Goal: Task Accomplishment & Management: Manage account settings

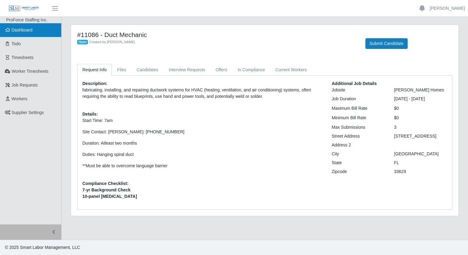
click at [20, 32] on span "Dashboard" at bounding box center [22, 30] width 21 height 5
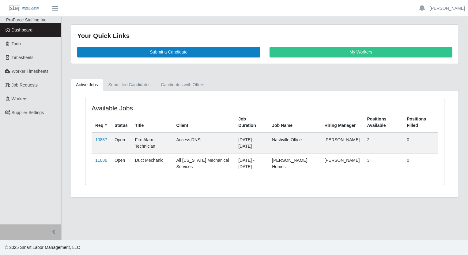
click at [102, 159] on link "11086" at bounding box center [101, 160] width 12 height 5
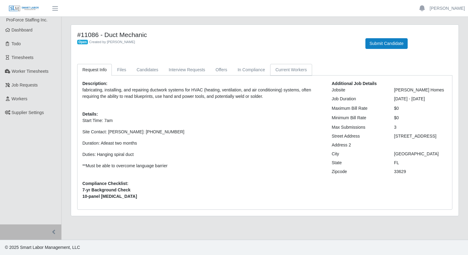
click at [292, 66] on link "Current Workers" at bounding box center [291, 70] width 42 height 12
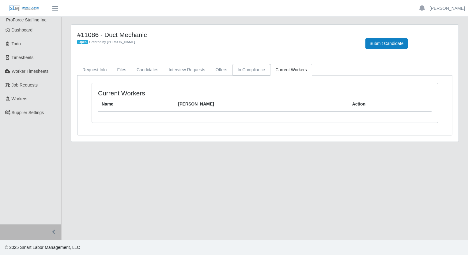
click at [253, 70] on link "In Compliance" at bounding box center [252, 70] width 38 height 12
click at [216, 70] on link "Offers" at bounding box center [221, 70] width 22 height 12
click at [173, 71] on link "Interview Requests" at bounding box center [187, 70] width 47 height 12
click at [137, 72] on link "Candidates" at bounding box center [147, 70] width 32 height 12
click at [123, 71] on link "Files" at bounding box center [122, 70] width 20 height 12
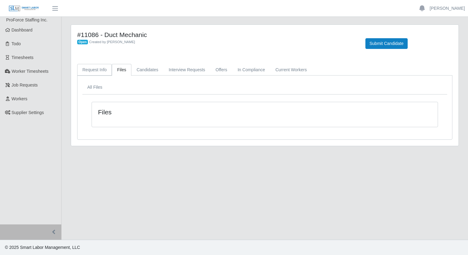
click at [94, 68] on link "Request Info" at bounding box center [94, 70] width 35 height 12
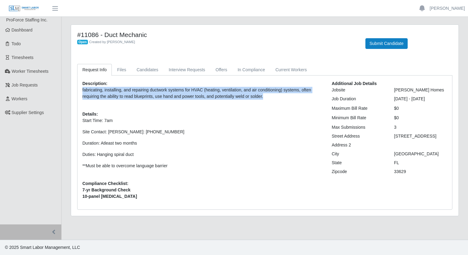
drag, startPoint x: 269, startPoint y: 97, endPoint x: 73, endPoint y: 91, distance: 196.1
click at [73, 91] on div "Request Info Files Candidates Interview Requests Offers In Compliance Current W…" at bounding box center [265, 137] width 384 height 146
drag, startPoint x: 73, startPoint y: 91, endPoint x: 105, endPoint y: 93, distance: 32.5
copy p "fabricating, installing, and repairing ductwork systems for HVAC (heating, vent…"
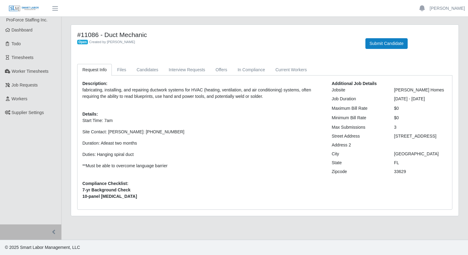
click at [108, 81] on div "Description: fabricating, installing, and repairing ductwork systems for HVAC (…" at bounding box center [202, 143] width 249 height 124
